Goal: Information Seeking & Learning: Find specific fact

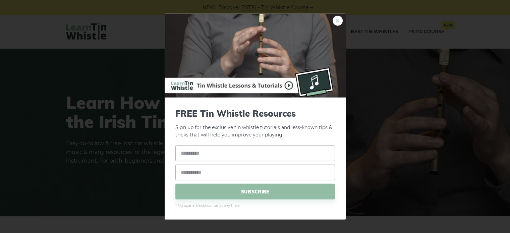
click at [341, 17] on link "×" at bounding box center [338, 20] width 10 height 10
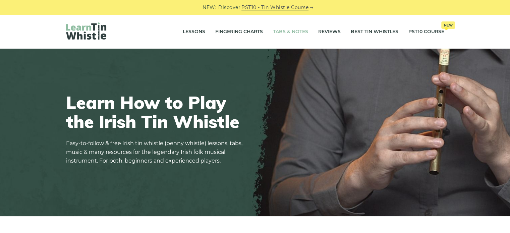
click at [283, 30] on link "Tabs & Notes" at bounding box center [290, 31] width 35 height 17
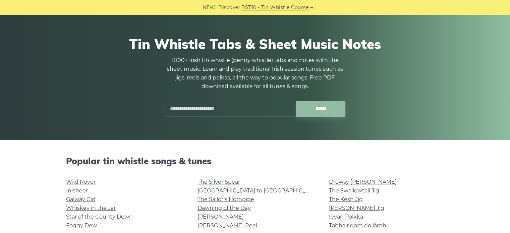
scroll to position [34, 0]
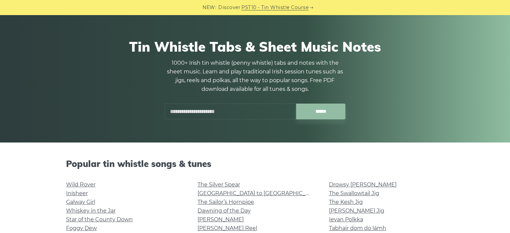
click at [259, 114] on input "text" at bounding box center [230, 112] width 131 height 16
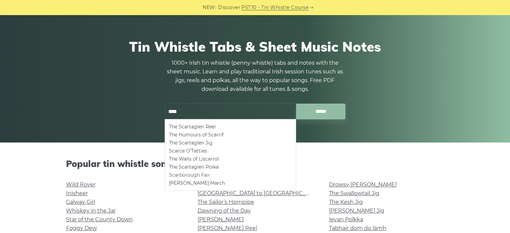
click at [212, 173] on li "Scarborough Fair" at bounding box center [230, 175] width 123 height 8
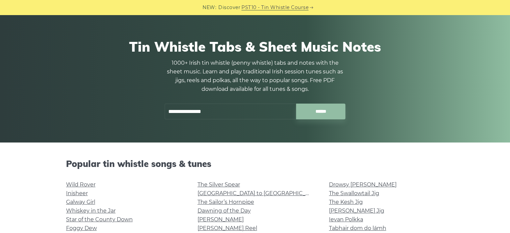
type input "**********"
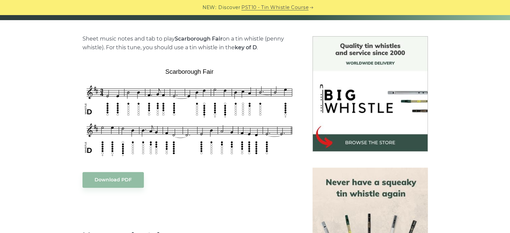
scroll to position [168, 0]
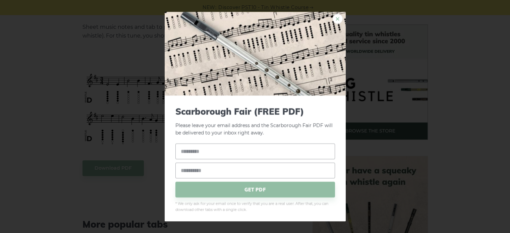
click at [333, 19] on link "×" at bounding box center [338, 19] width 10 height 10
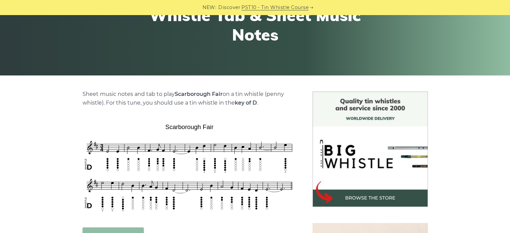
scroll to position [0, 0]
